Goal: Task Accomplishment & Management: Complete application form

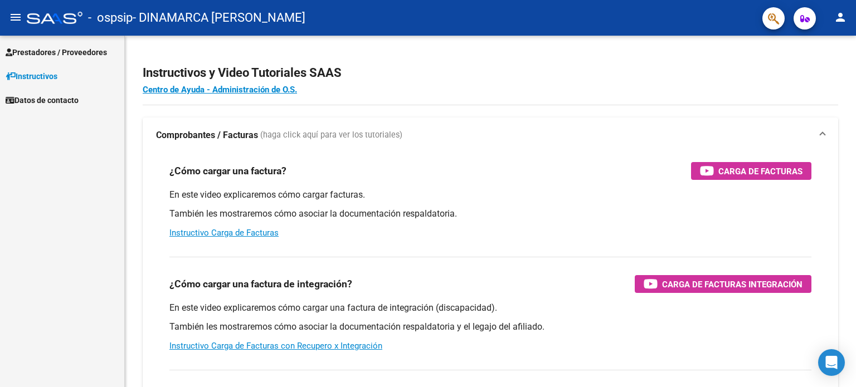
click at [56, 48] on span "Prestadores / Proveedores" at bounding box center [56, 52] width 101 height 12
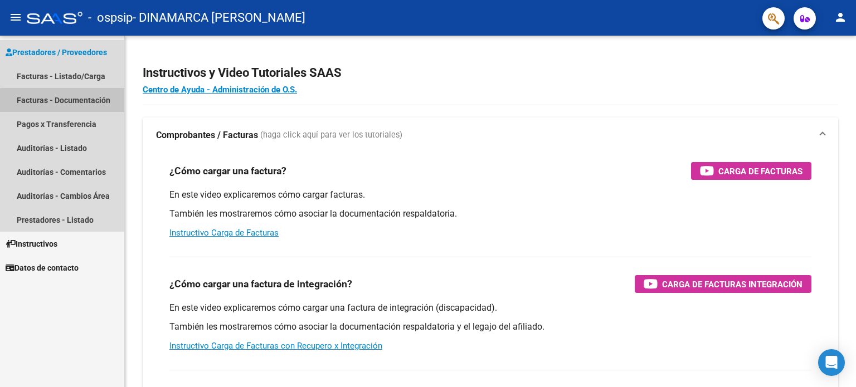
click at [76, 102] on link "Facturas - Documentación" at bounding box center [62, 100] width 124 height 24
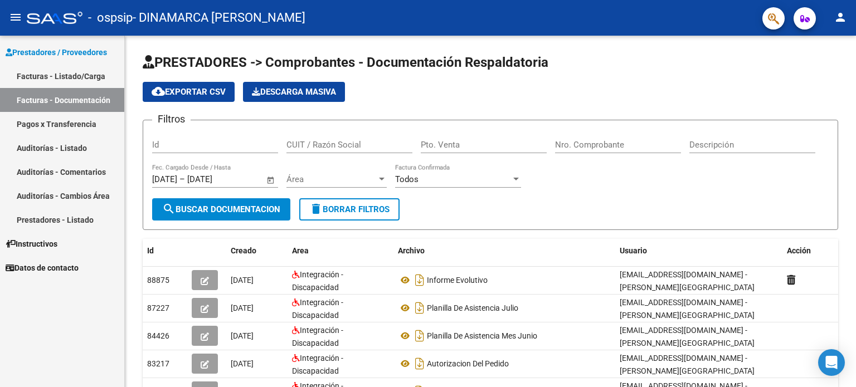
click at [76, 76] on link "Facturas - Listado/Carga" at bounding box center [62, 76] width 124 height 24
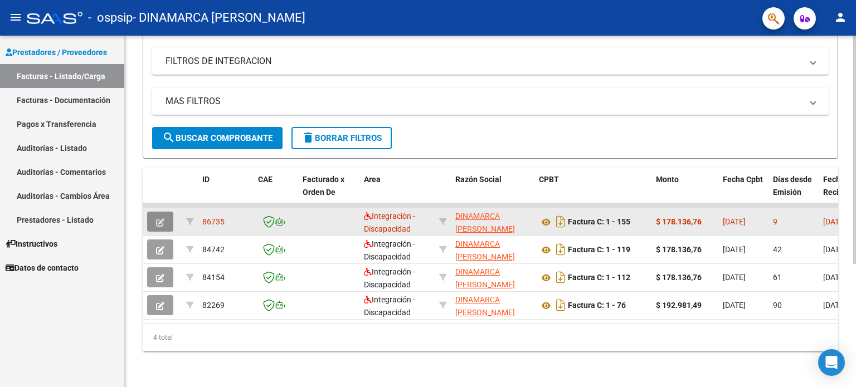
click at [162, 219] on icon "button" at bounding box center [160, 223] width 8 height 8
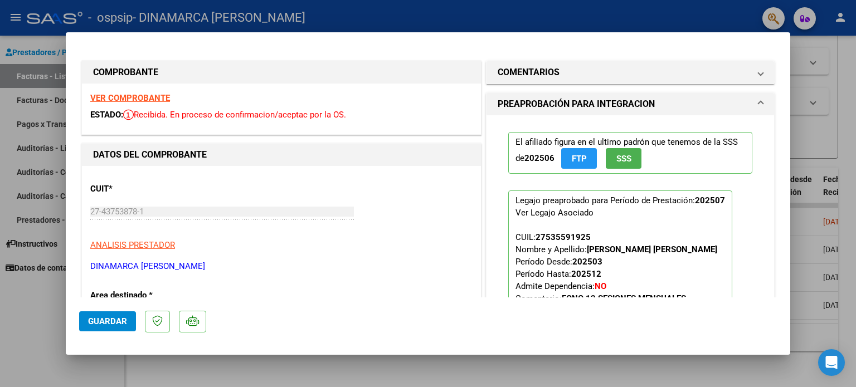
click at [800, 107] on div at bounding box center [428, 193] width 856 height 387
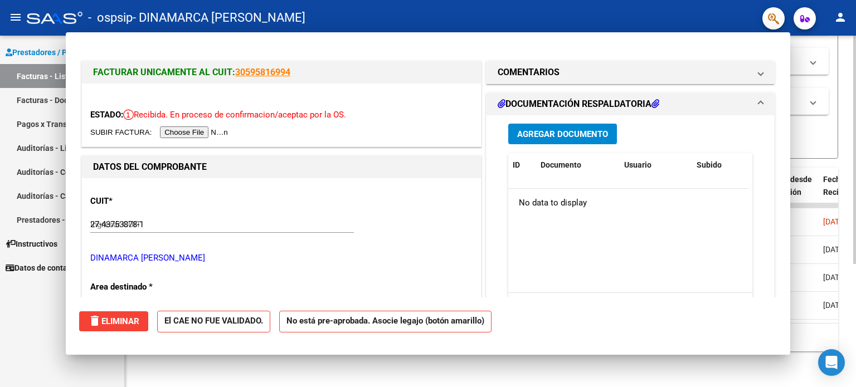
type input "$ 0,00"
